Goal: Find specific page/section: Find specific page/section

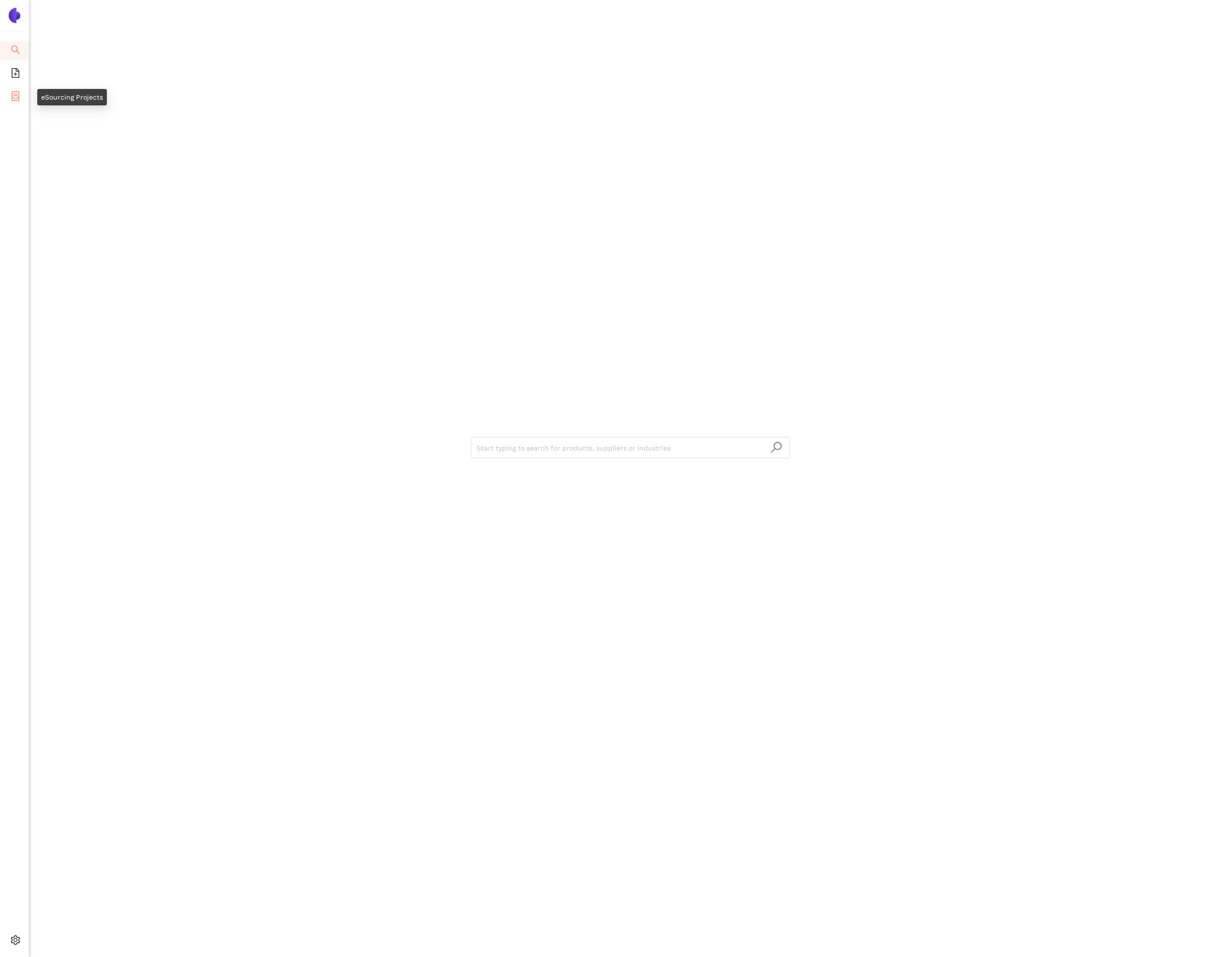
click at [19, 97] on icon "container" at bounding box center [16, 96] width 8 height 10
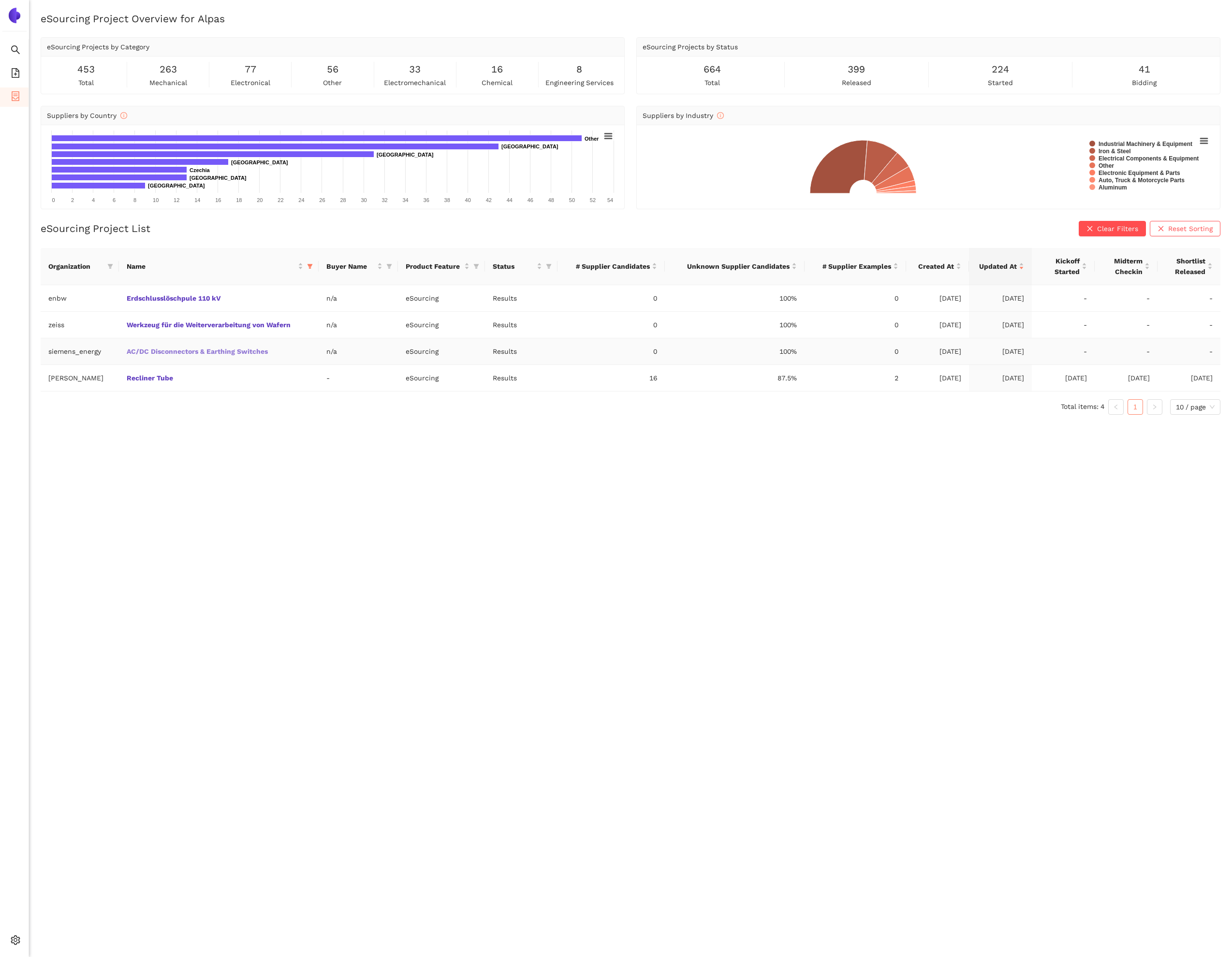
click at [0, 0] on link "AC/DC Disconnectors & Earthing Switches" at bounding box center [0, 0] width 0 height 0
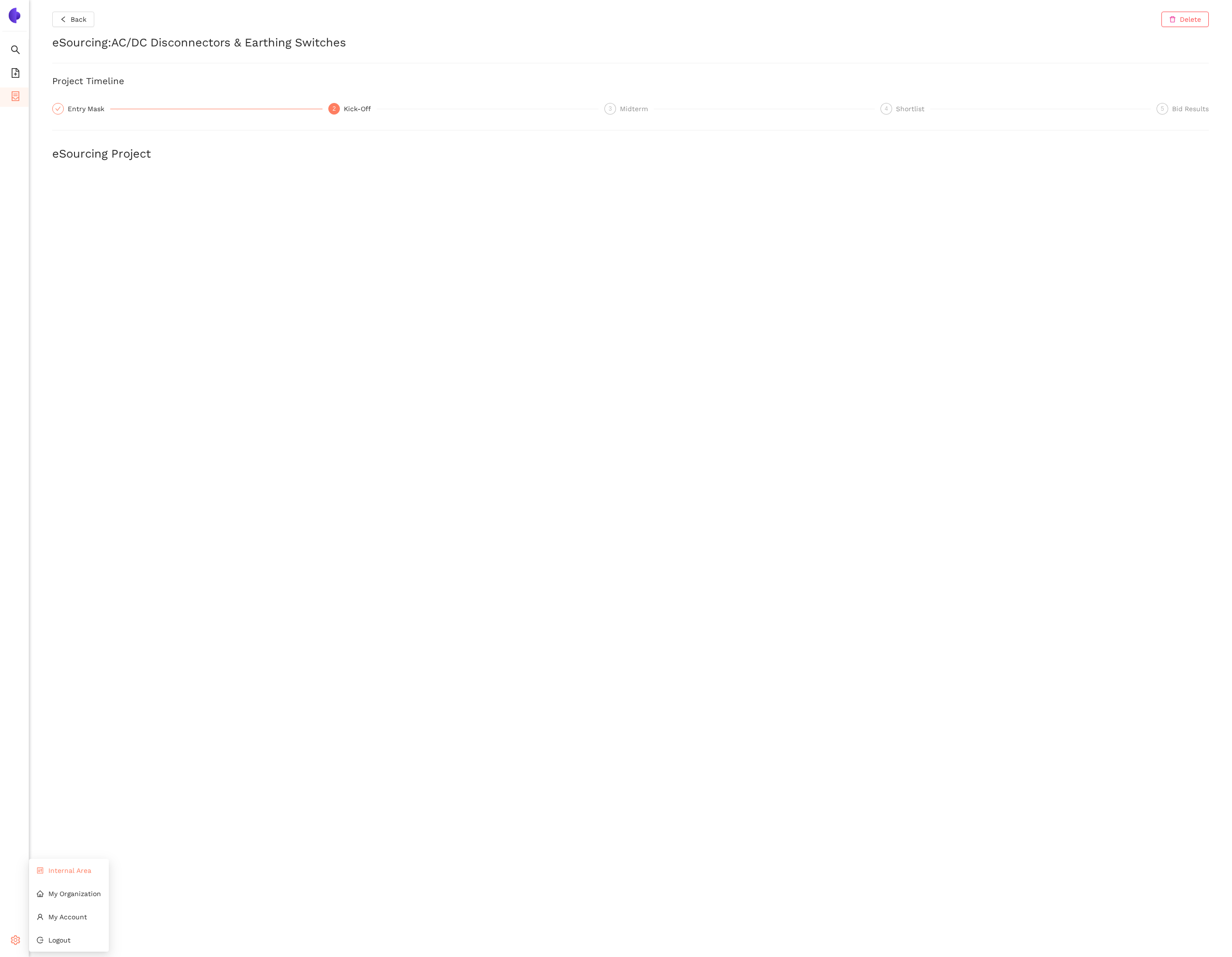
click at [57, 876] on li "Internal Area" at bounding box center [69, 871] width 80 height 20
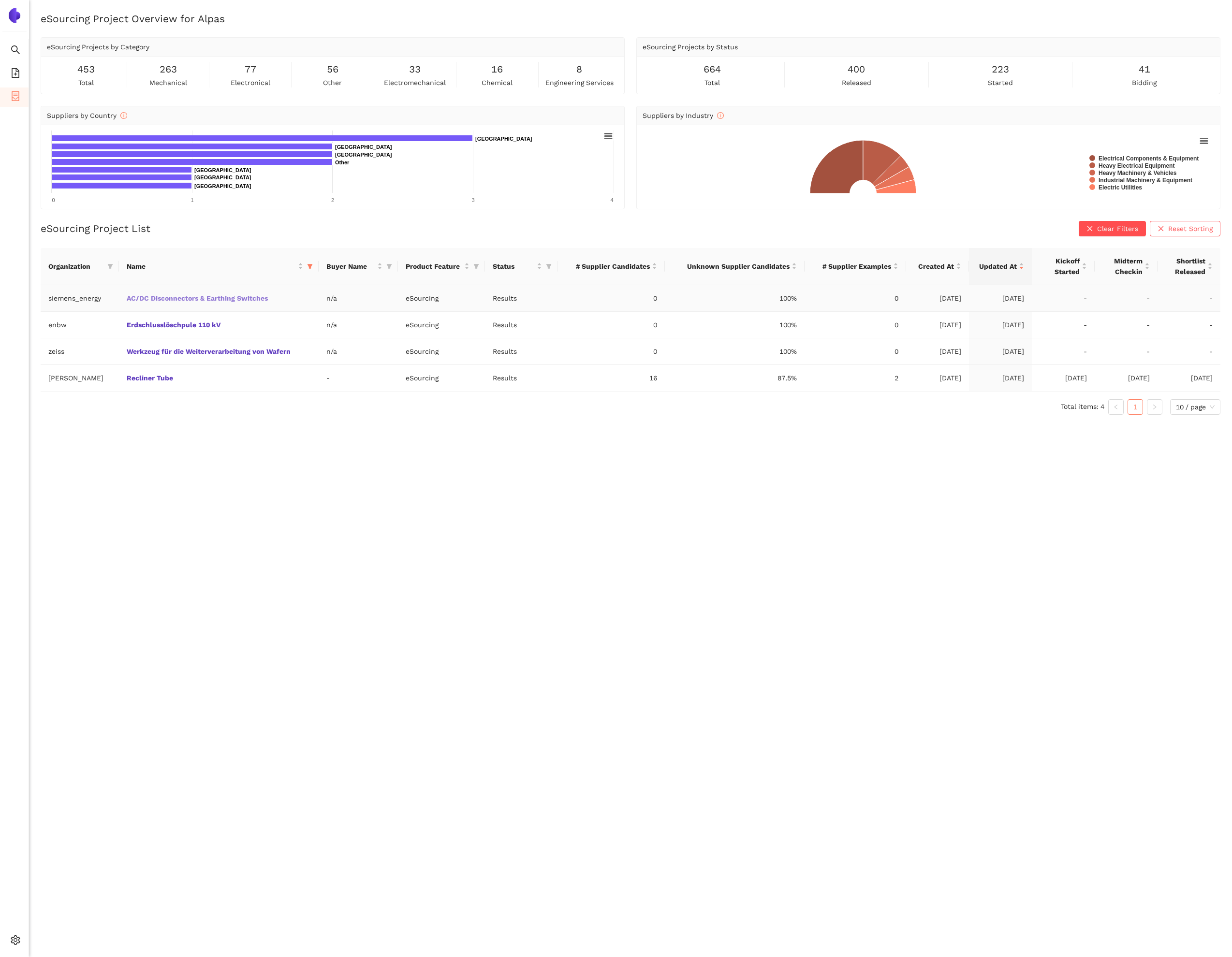
click at [0, 0] on link "AC/DC Disconnectors & Earthing Switches" at bounding box center [0, 0] width 0 height 0
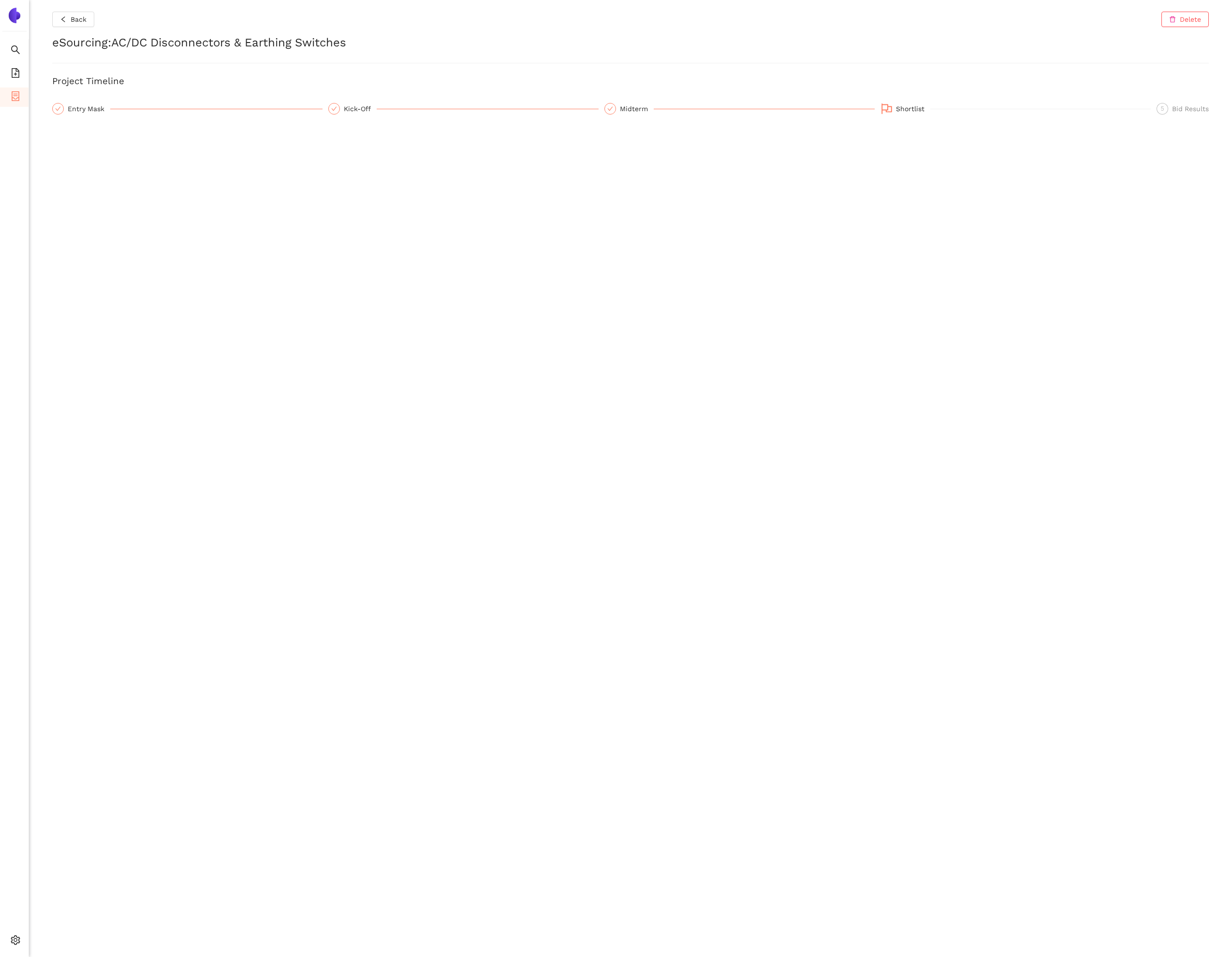
click at [1035, 328] on div "Back Delete eSourcing : AC/DC Disconnectors & Earthing Switches Project Timelin…" at bounding box center [630, 478] width 1203 height 957
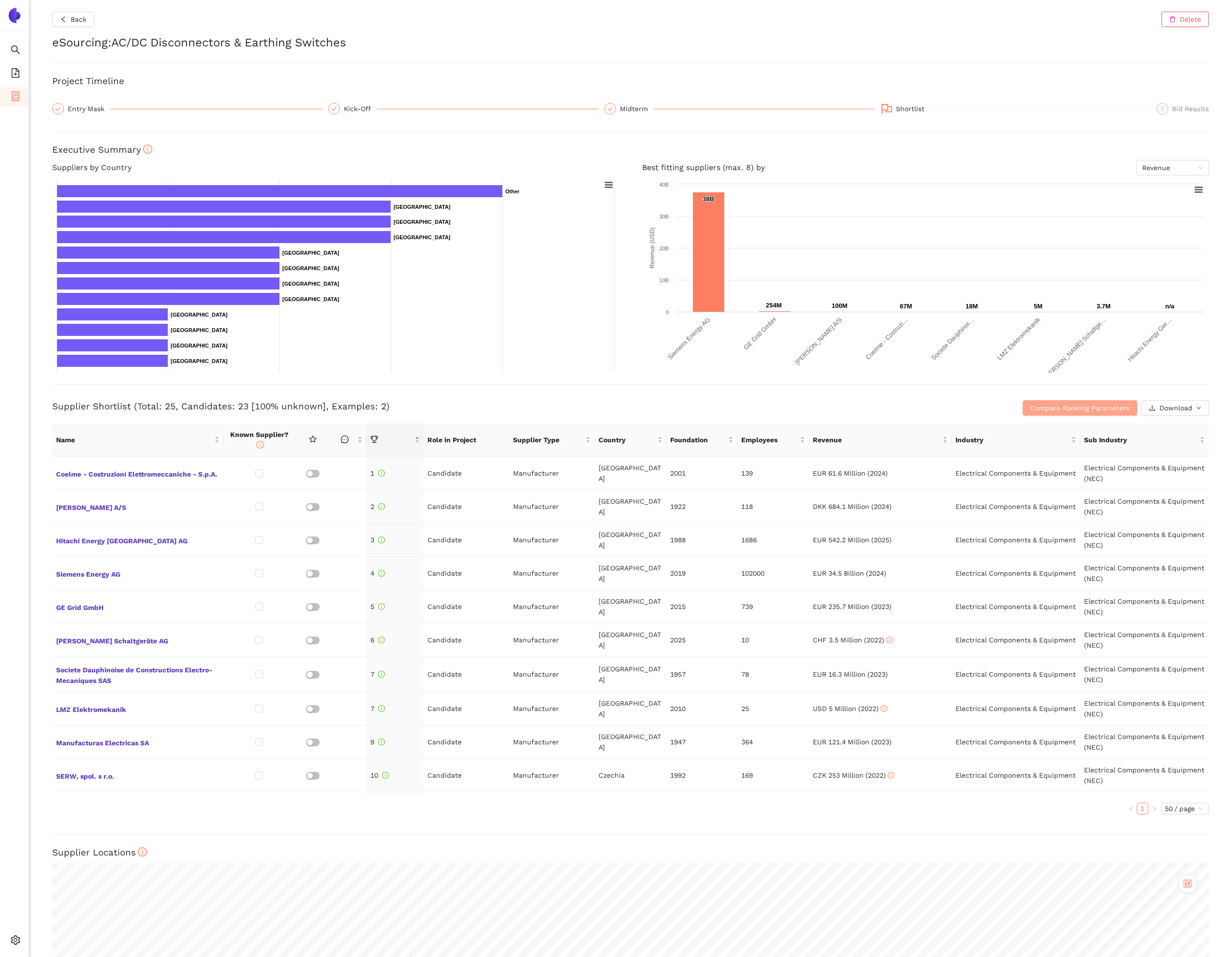
click at [1042, 411] on span "Compare Ranking Parameters" at bounding box center [1079, 408] width 99 height 11
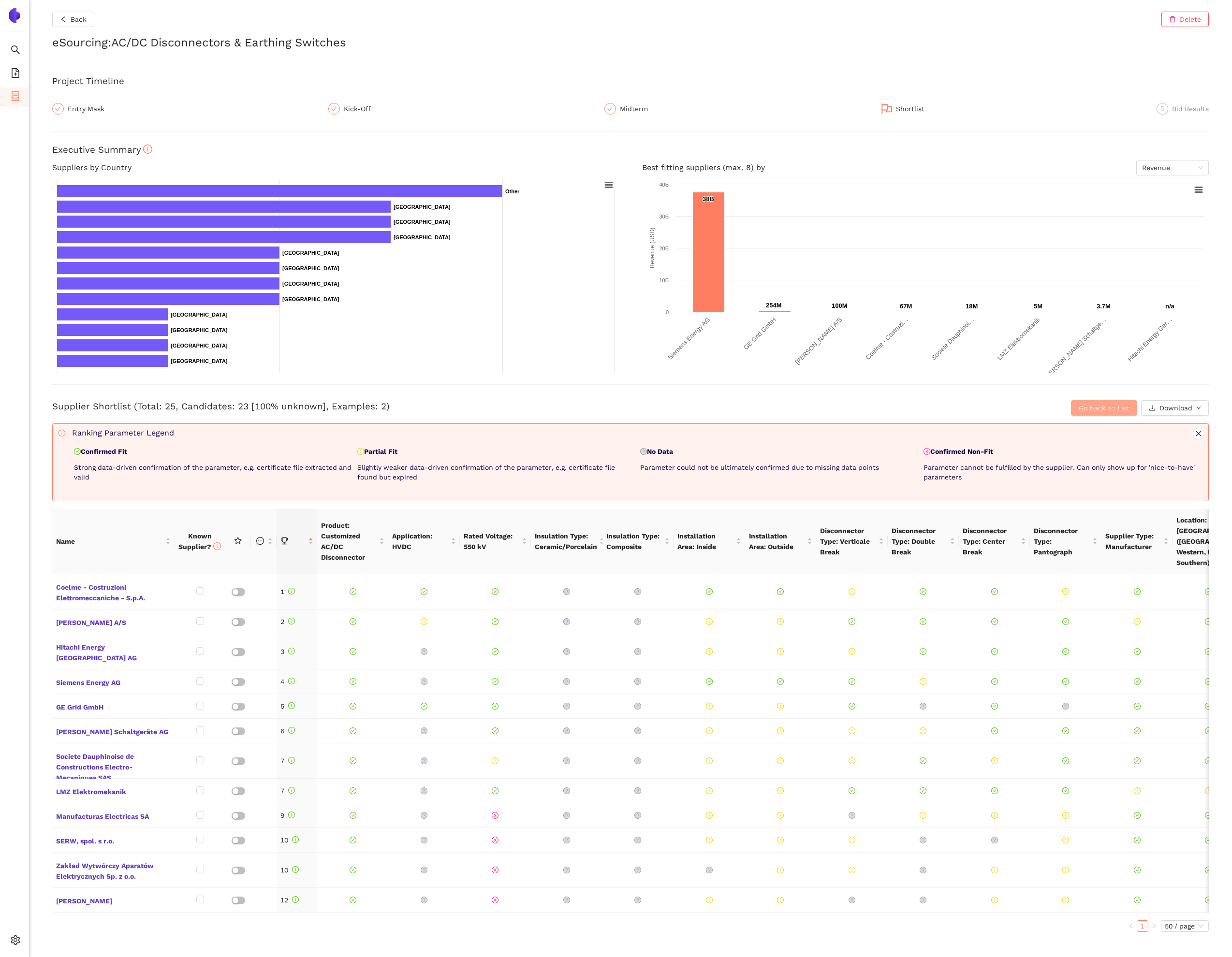
click at [1086, 409] on span "Go back to List" at bounding box center [1104, 408] width 51 height 11
